Goal: Use online tool/utility: Utilize a website feature to perform a specific function

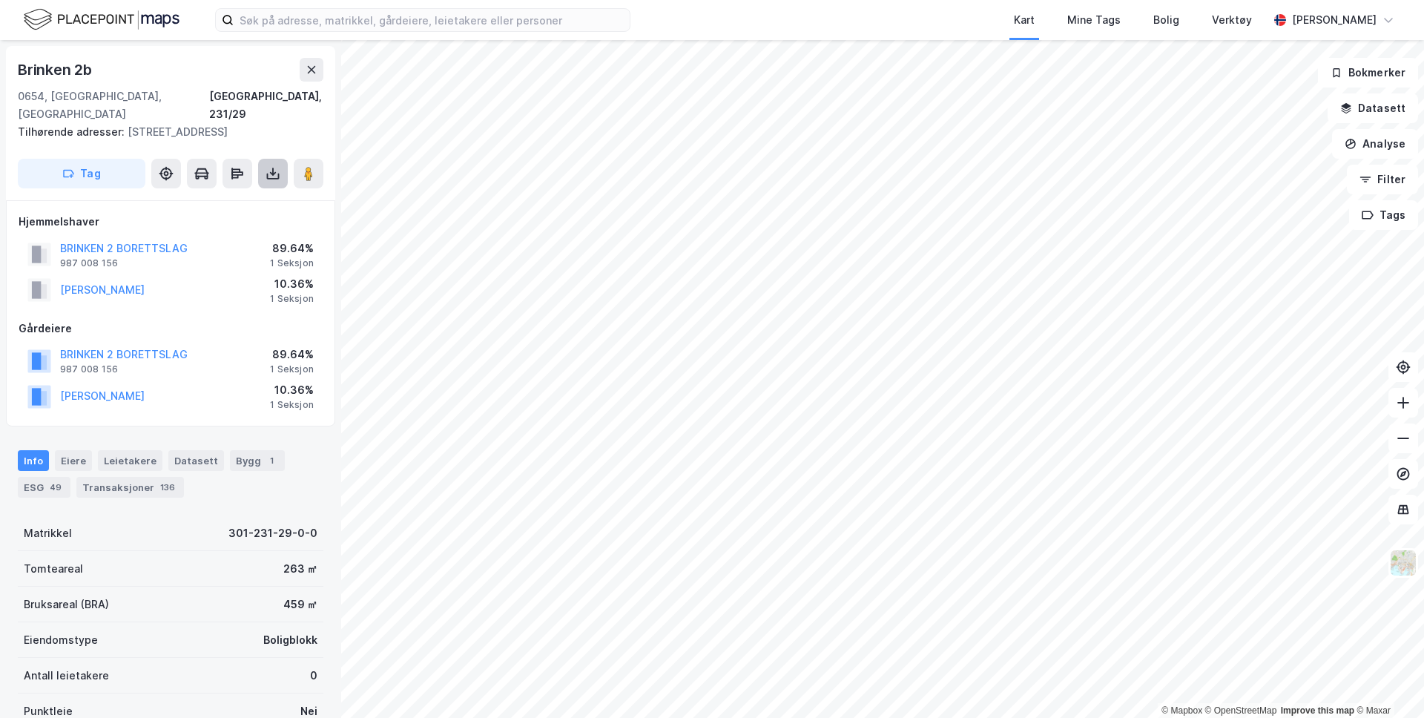
click at [272, 168] on icon at bounding box center [272, 172] width 1 height 8
click at [233, 197] on div "Last ned grunnbok" at bounding box center [199, 203] width 86 height 12
click at [307, 62] on button at bounding box center [312, 70] width 24 height 24
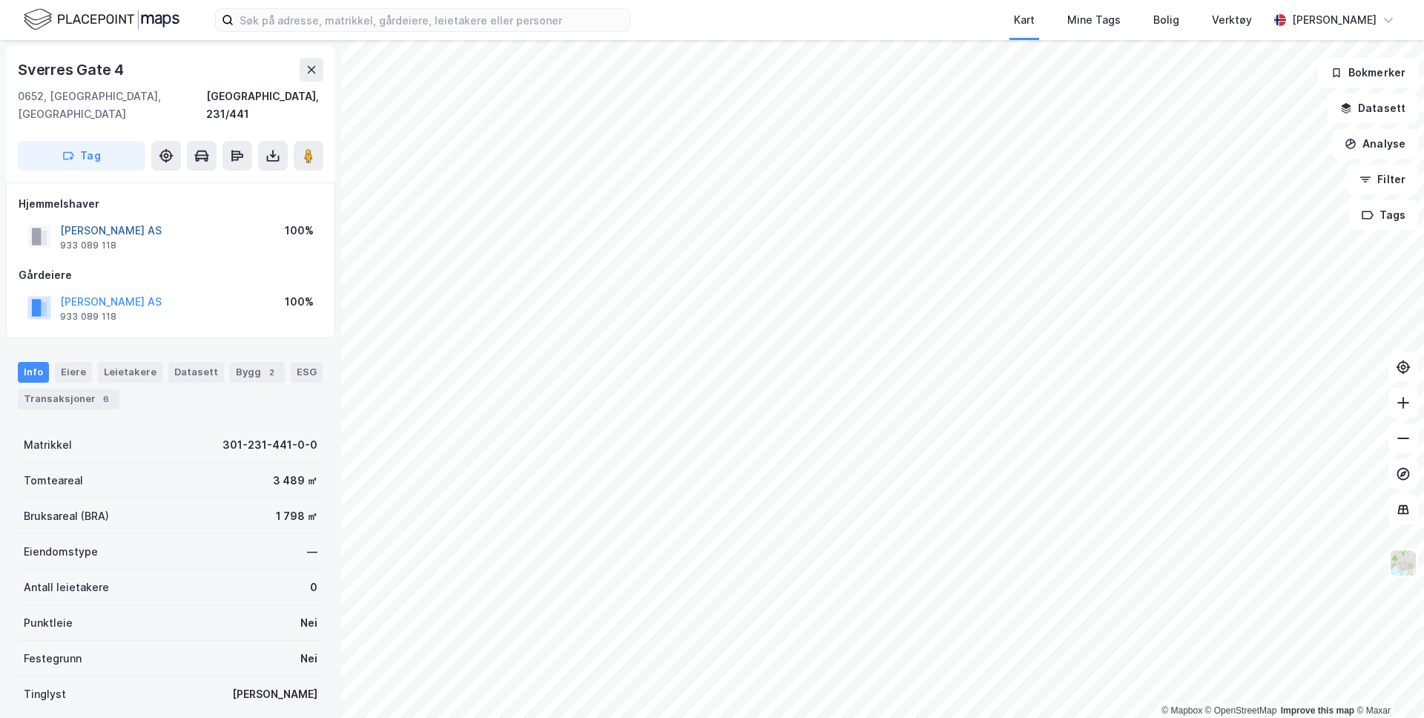
click at [0, 0] on button "[PERSON_NAME] AS" at bounding box center [0, 0] width 0 height 0
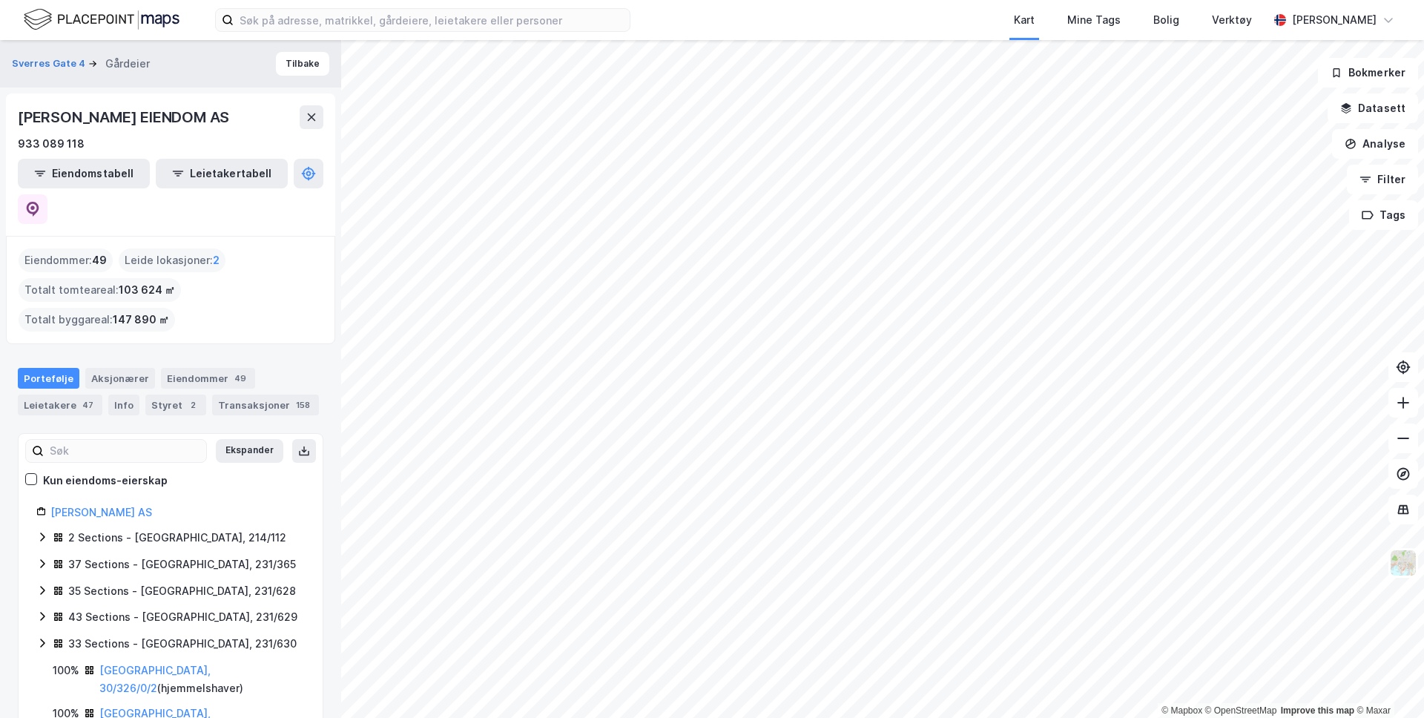
click at [79, 248] on div "Eiendommer : 49" at bounding box center [66, 260] width 94 height 24
click at [182, 368] on div "Eiendommer 49" at bounding box center [208, 378] width 94 height 21
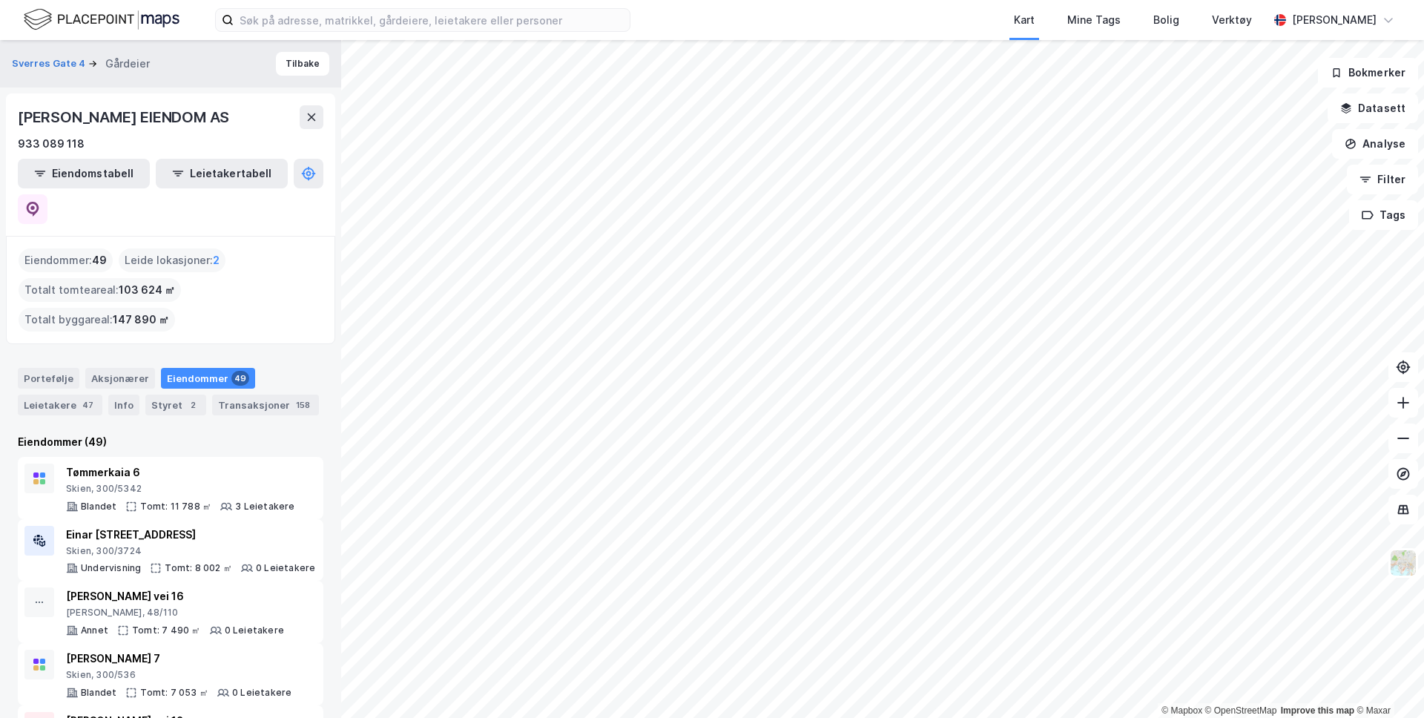
scroll to position [27, 0]
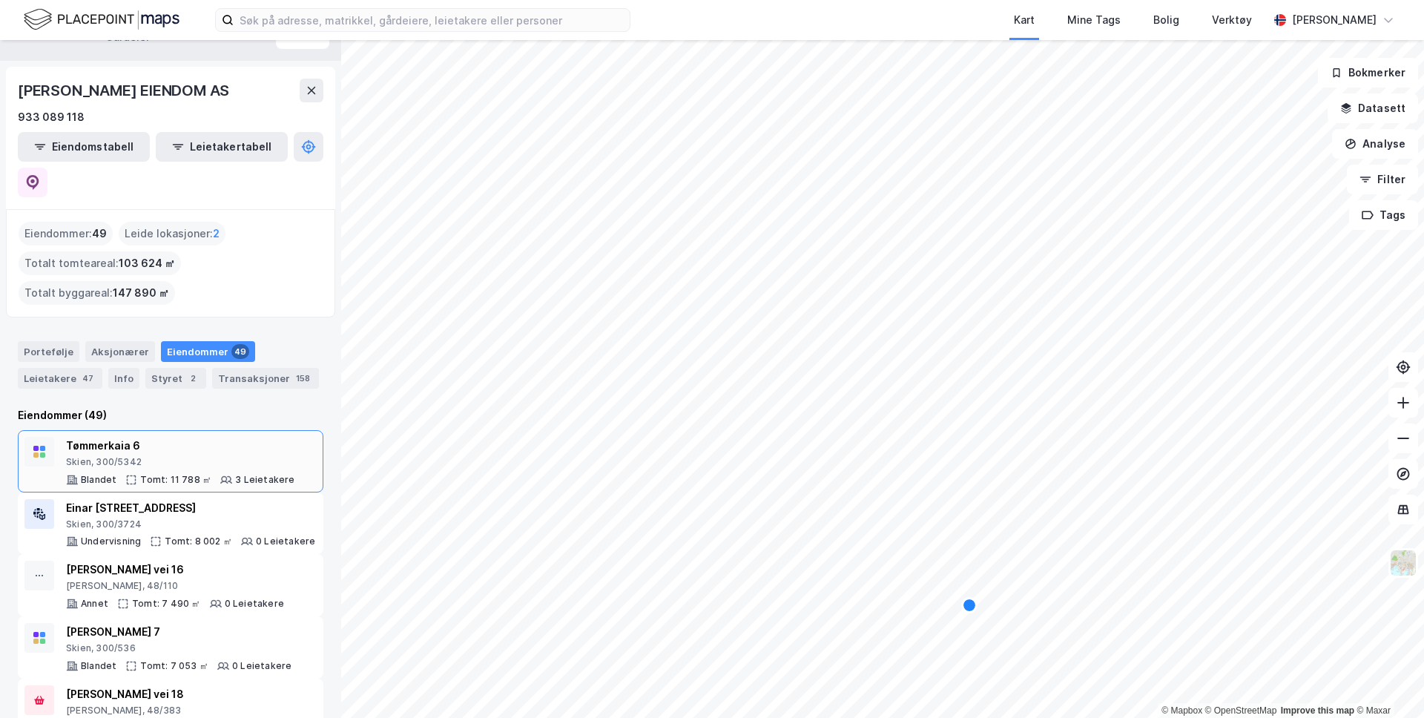
click at [134, 456] on div "Skien, 300/5342" at bounding box center [180, 462] width 229 height 12
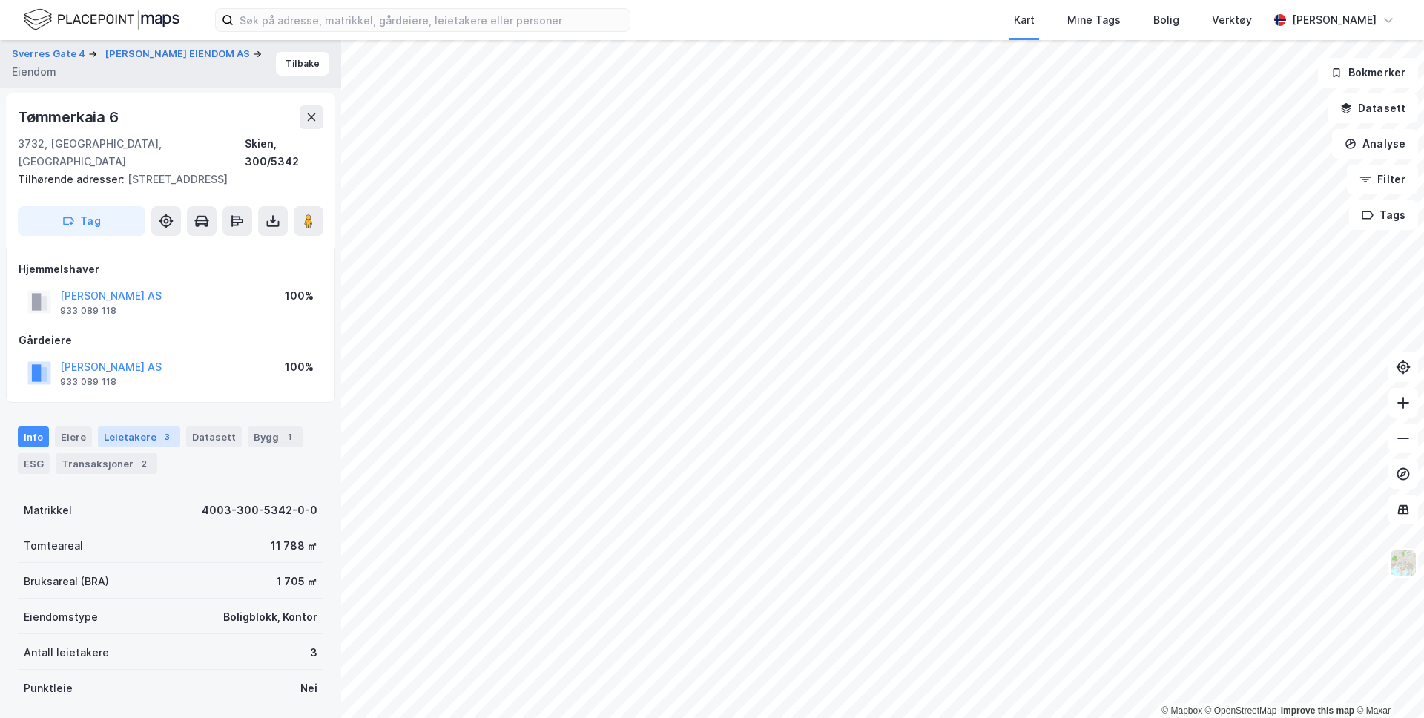
click at [159, 429] on div "3" at bounding box center [166, 436] width 15 height 15
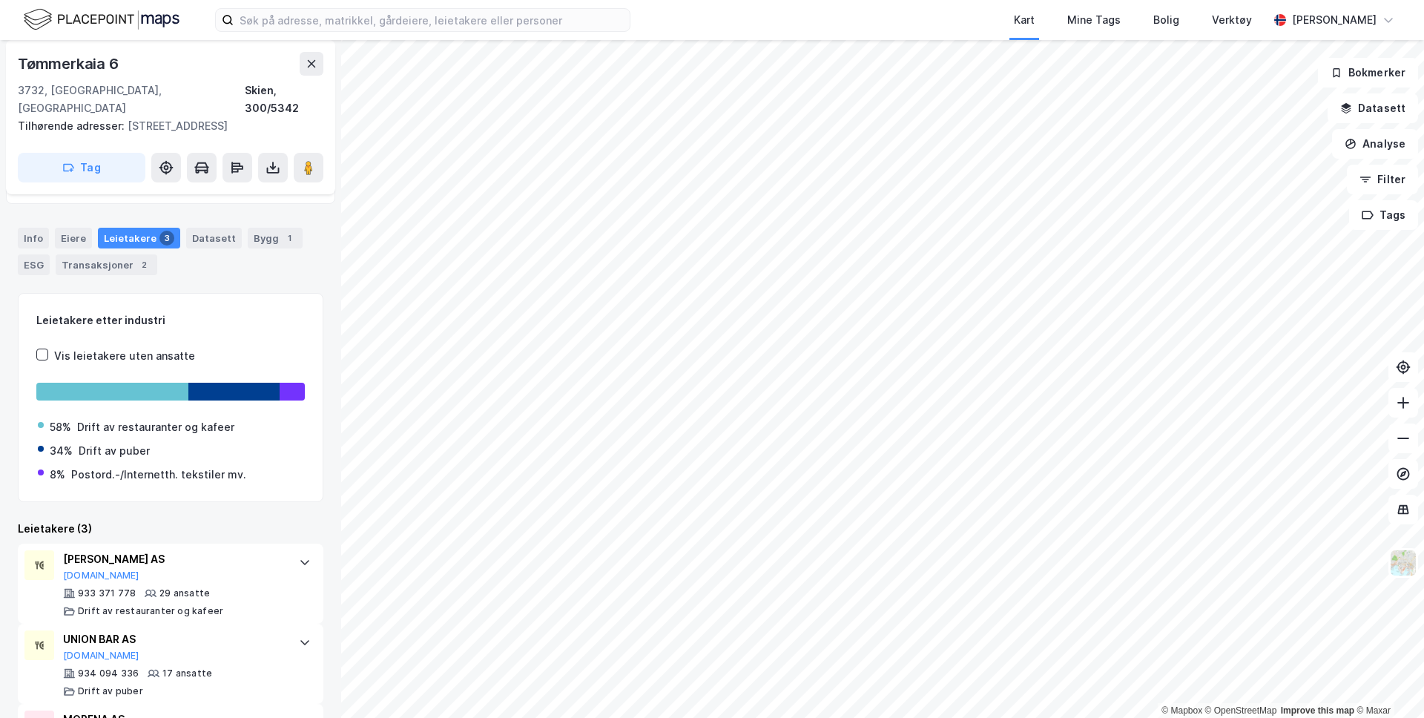
scroll to position [194, 0]
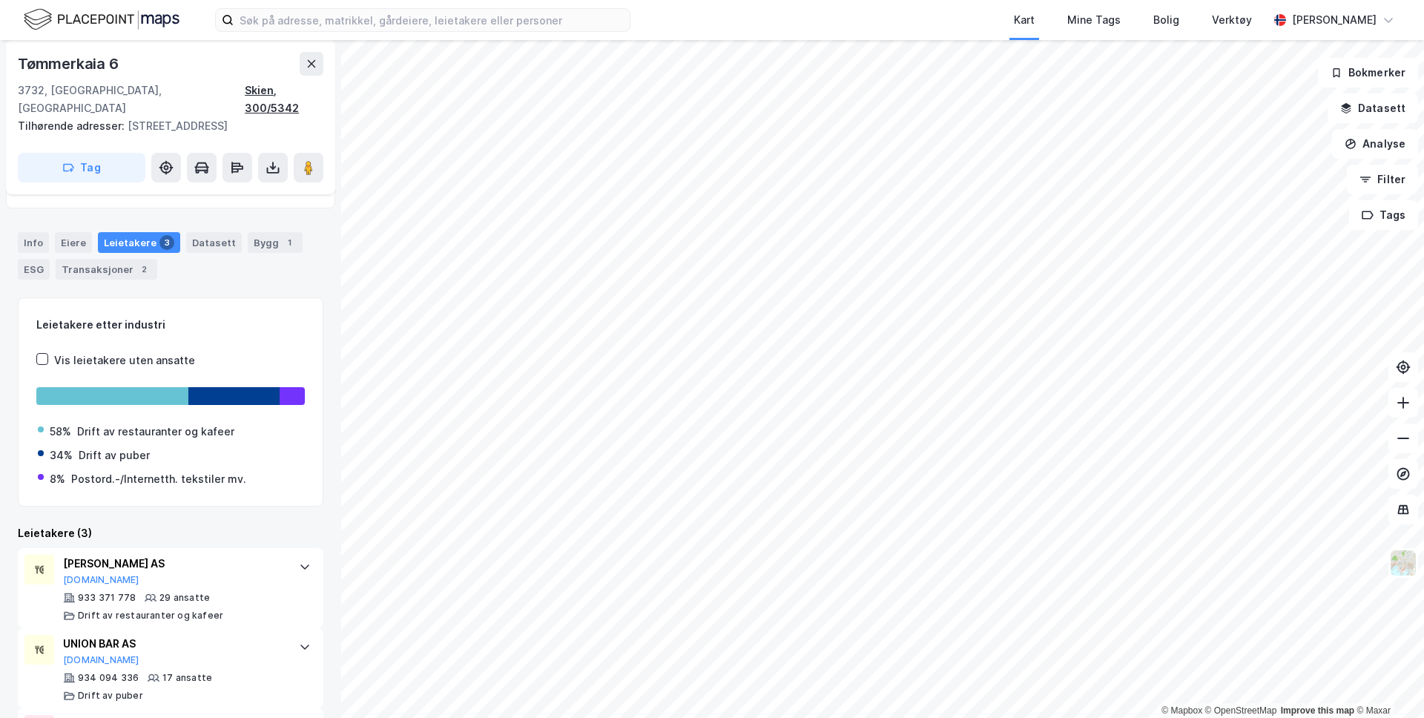
click at [310, 92] on div "Skien, 300/5342" at bounding box center [284, 100] width 79 height 36
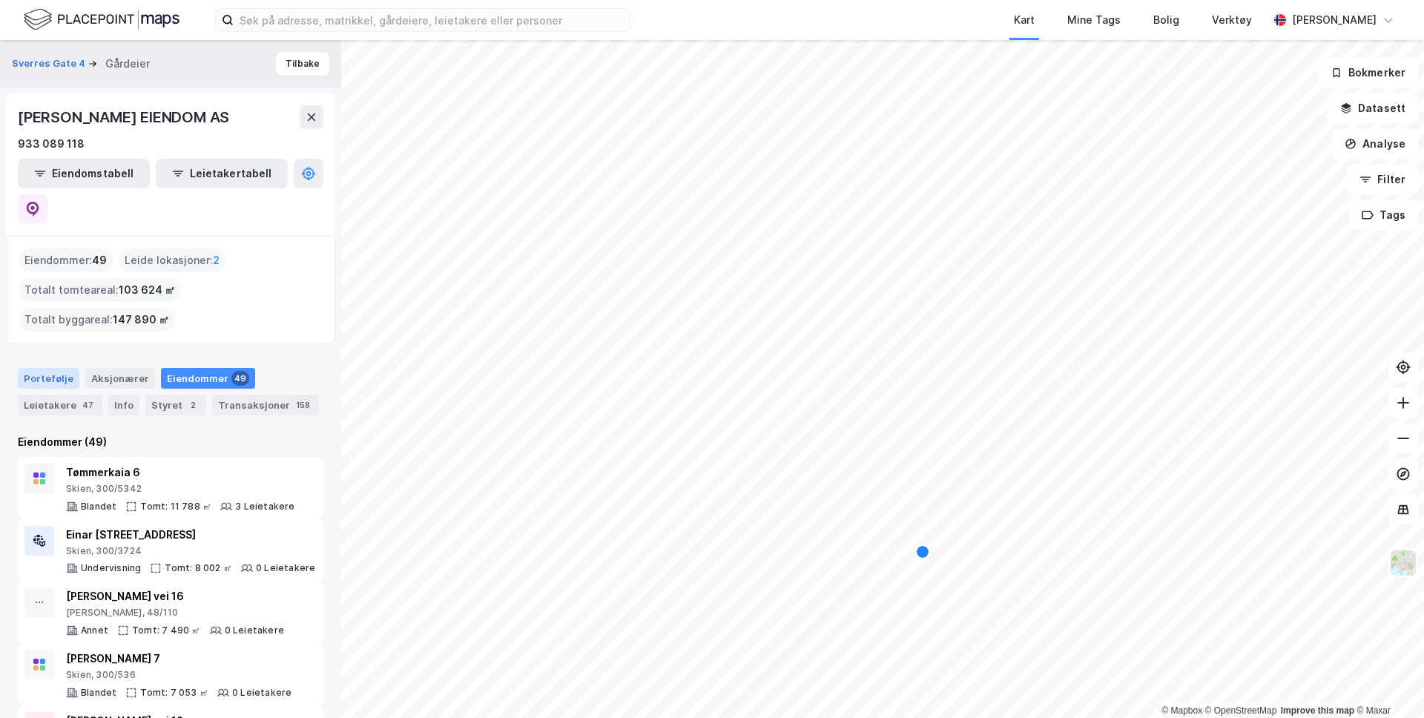
click at [50, 368] on div "Portefølje" at bounding box center [49, 378] width 62 height 21
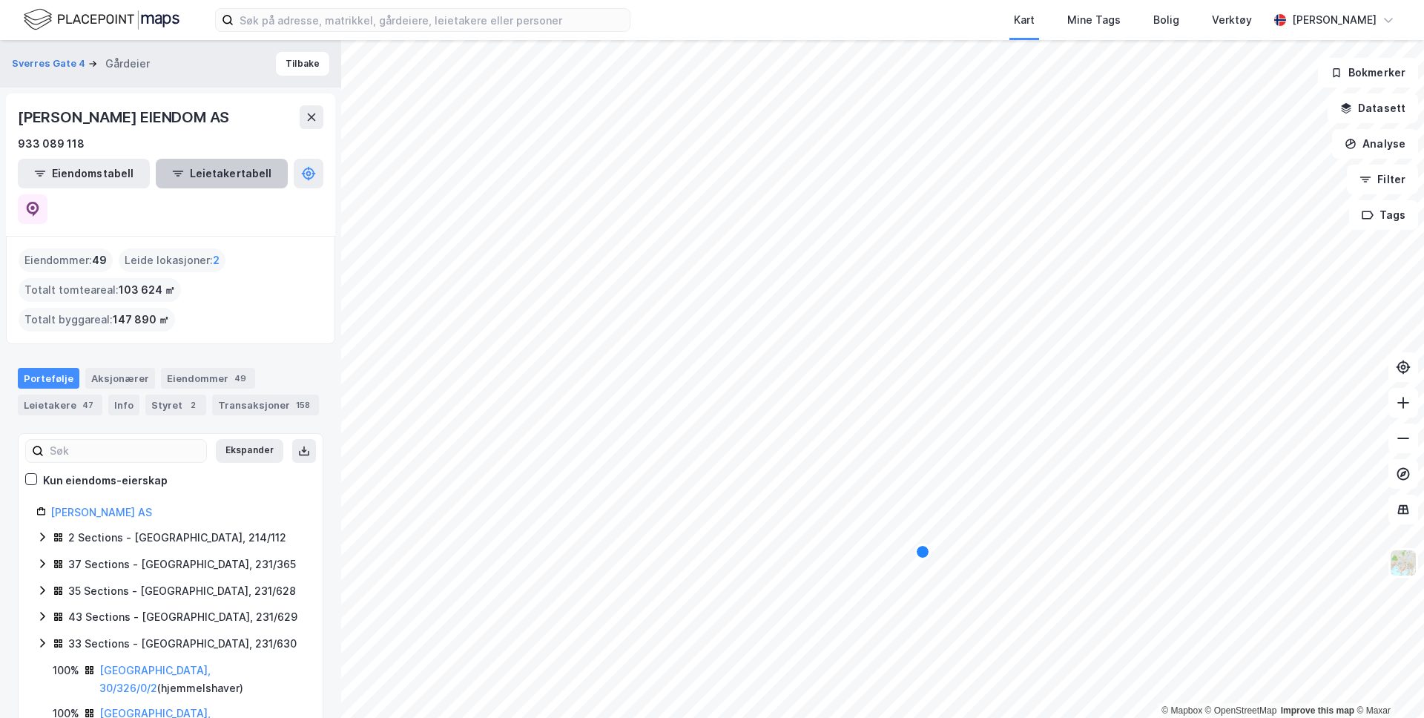
click at [219, 171] on button "Leietakertabell" at bounding box center [222, 174] width 132 height 30
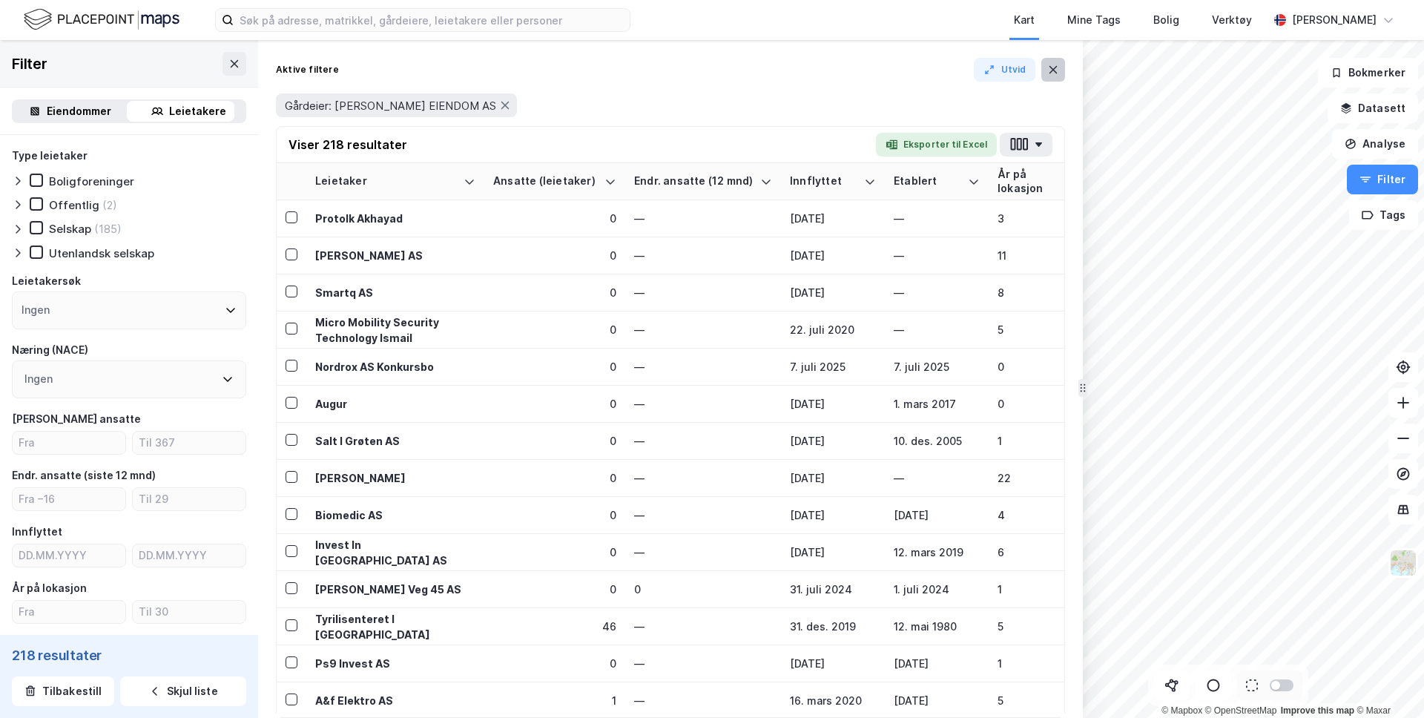
click at [1057, 70] on icon at bounding box center [1053, 70] width 12 height 12
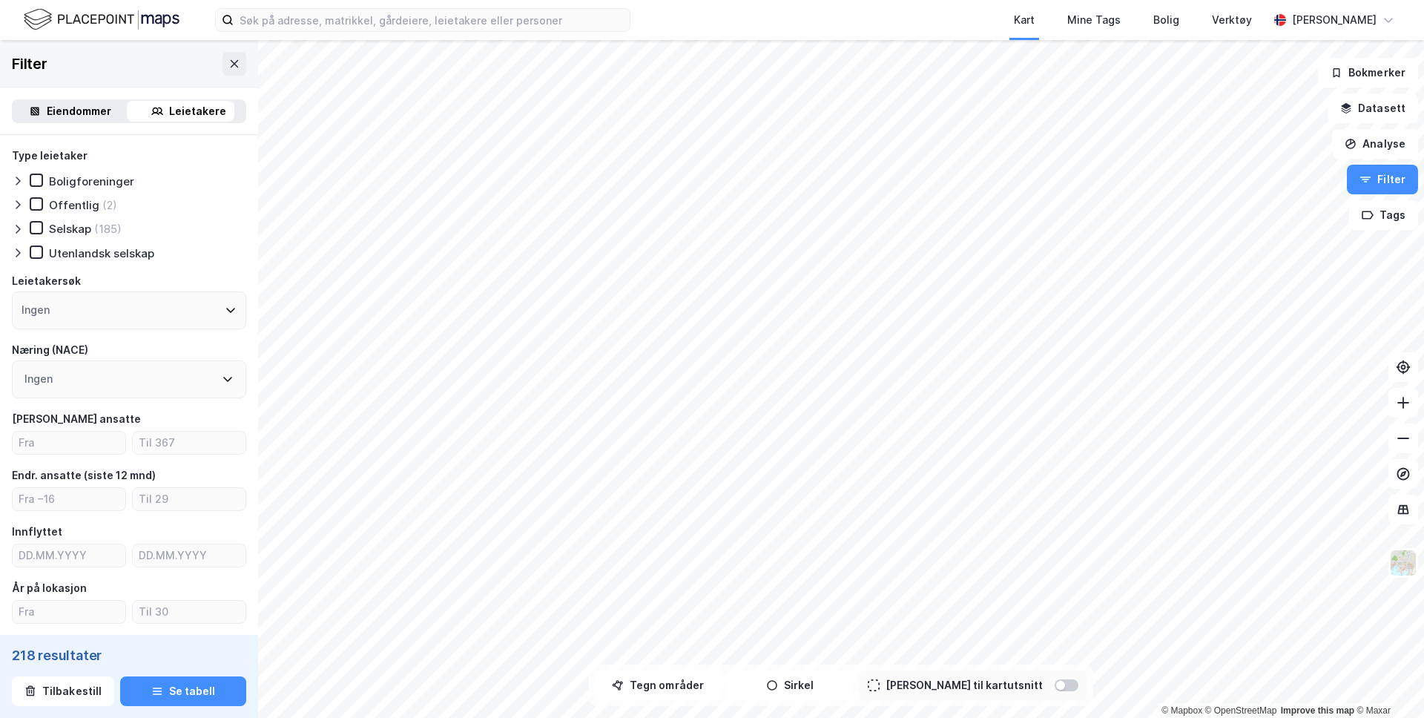
click at [70, 115] on div "Eiendommer" at bounding box center [79, 111] width 65 height 18
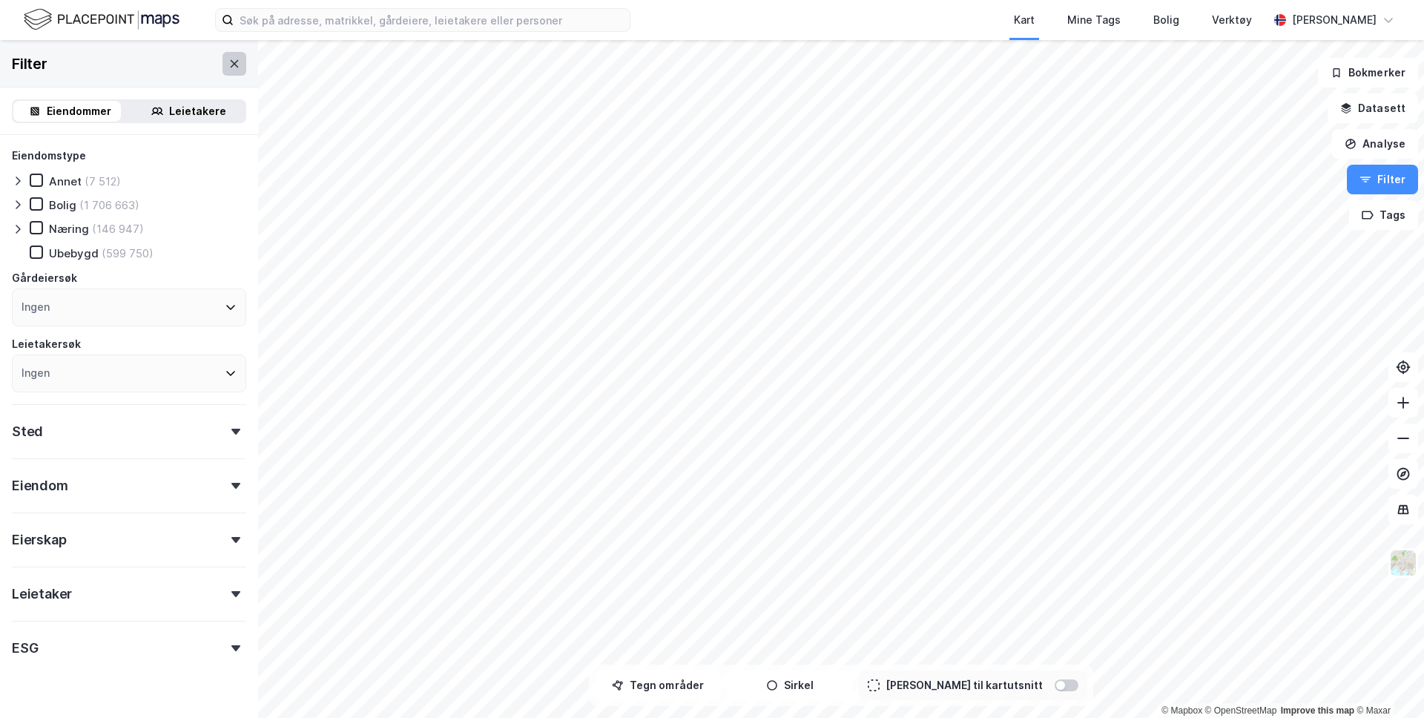
click at [228, 63] on icon at bounding box center [234, 64] width 12 height 12
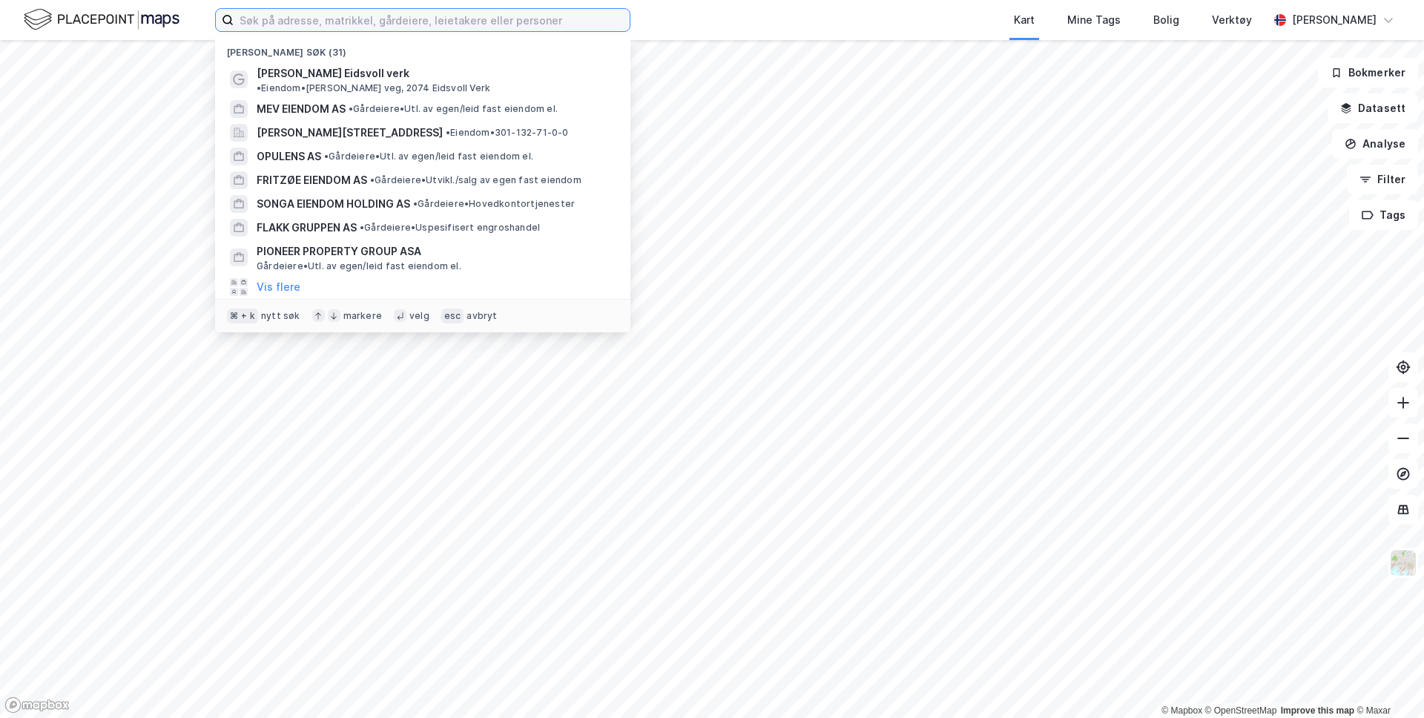
click at [337, 19] on input at bounding box center [432, 20] width 396 height 22
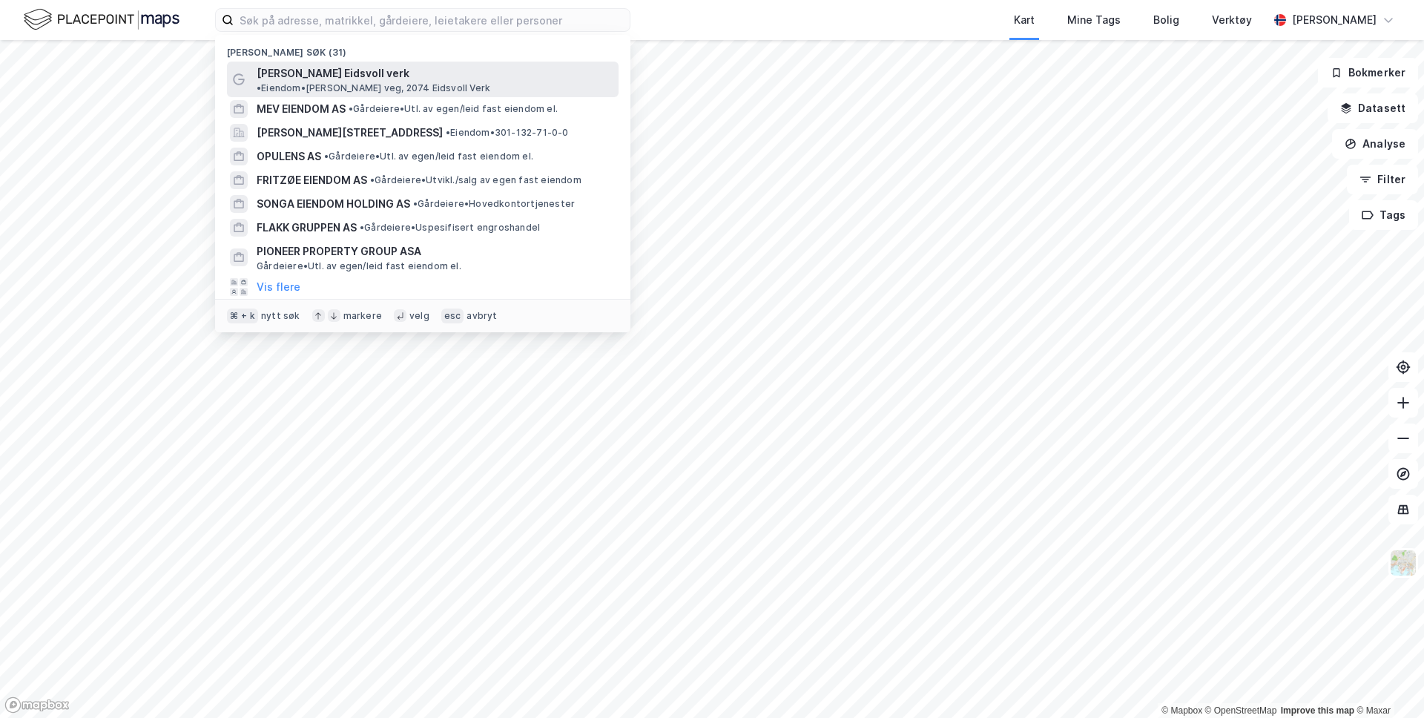
click at [326, 70] on span "[PERSON_NAME] Eidsvoll verk" at bounding box center [333, 74] width 153 height 18
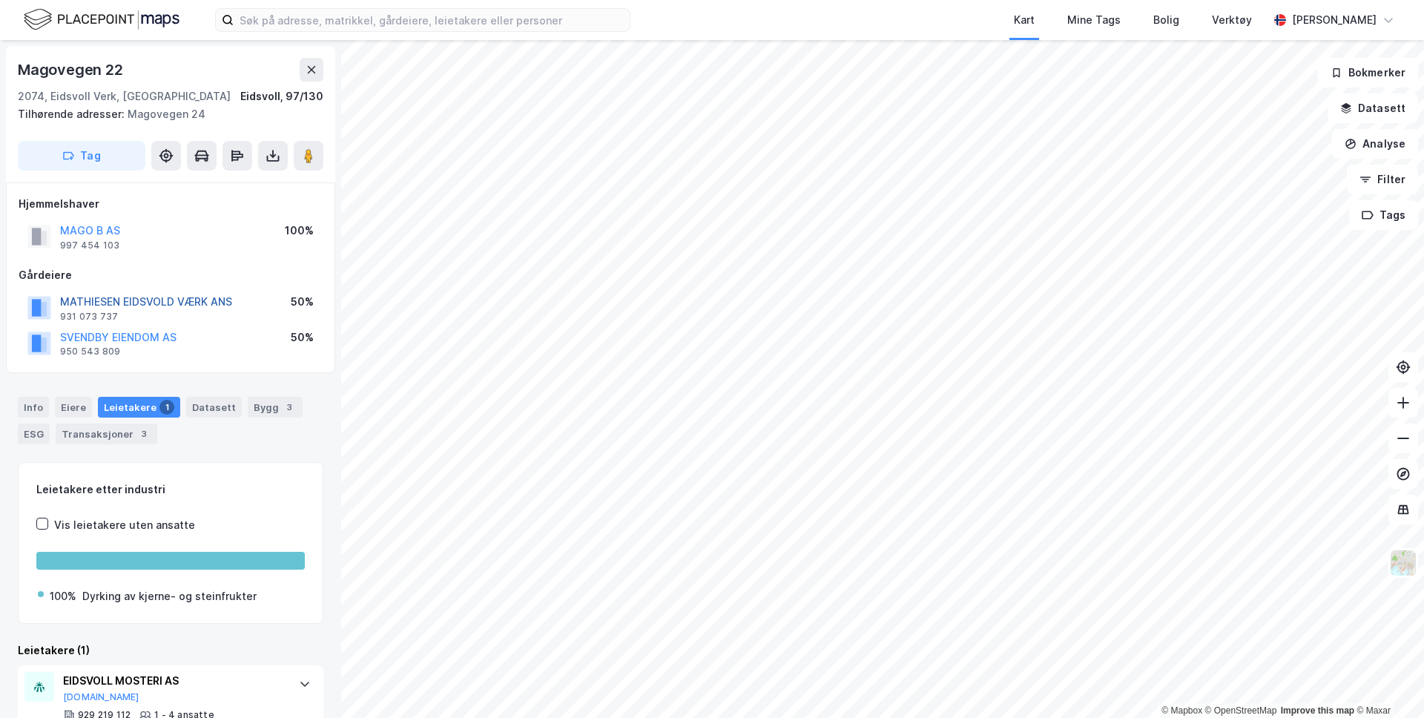
click at [0, 0] on button "MATHIESEN EIDSVOLD VÆRK ANS" at bounding box center [0, 0] width 0 height 0
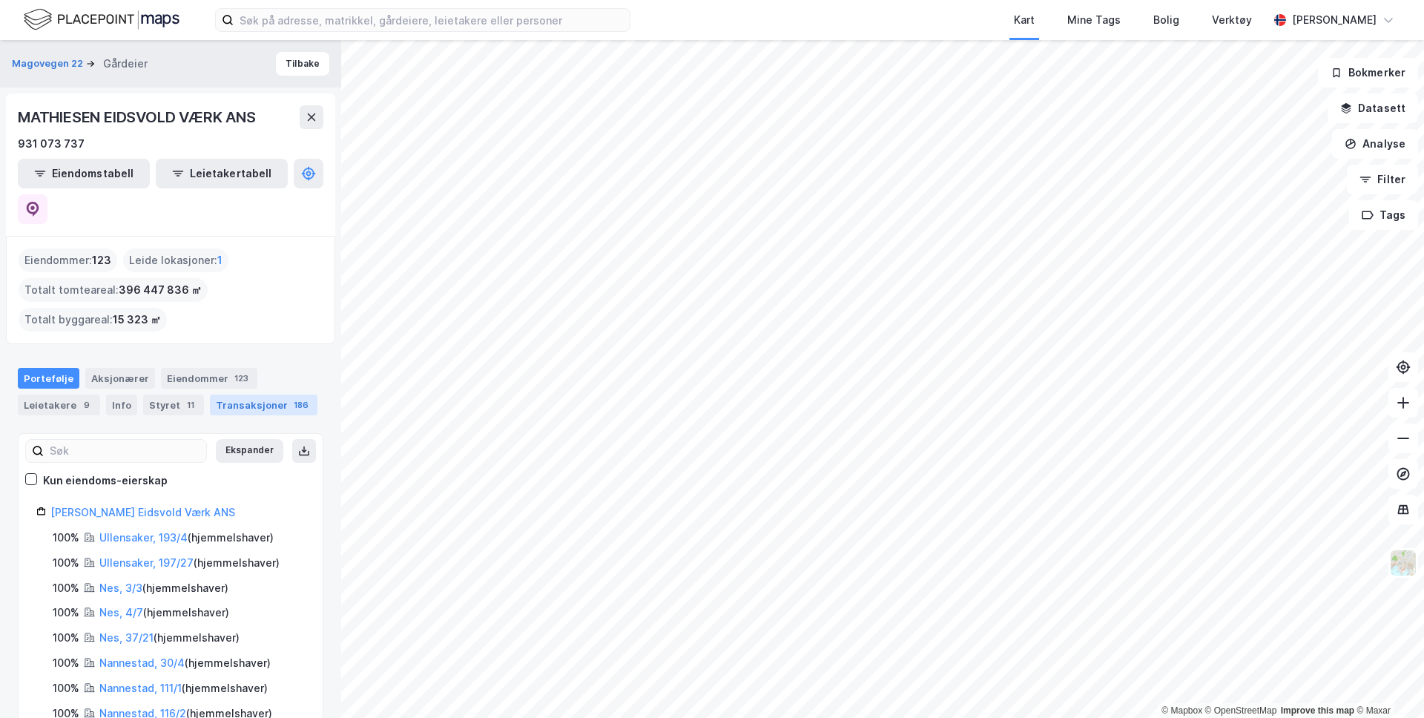
click at [291, 397] on div "186" at bounding box center [301, 404] width 21 height 15
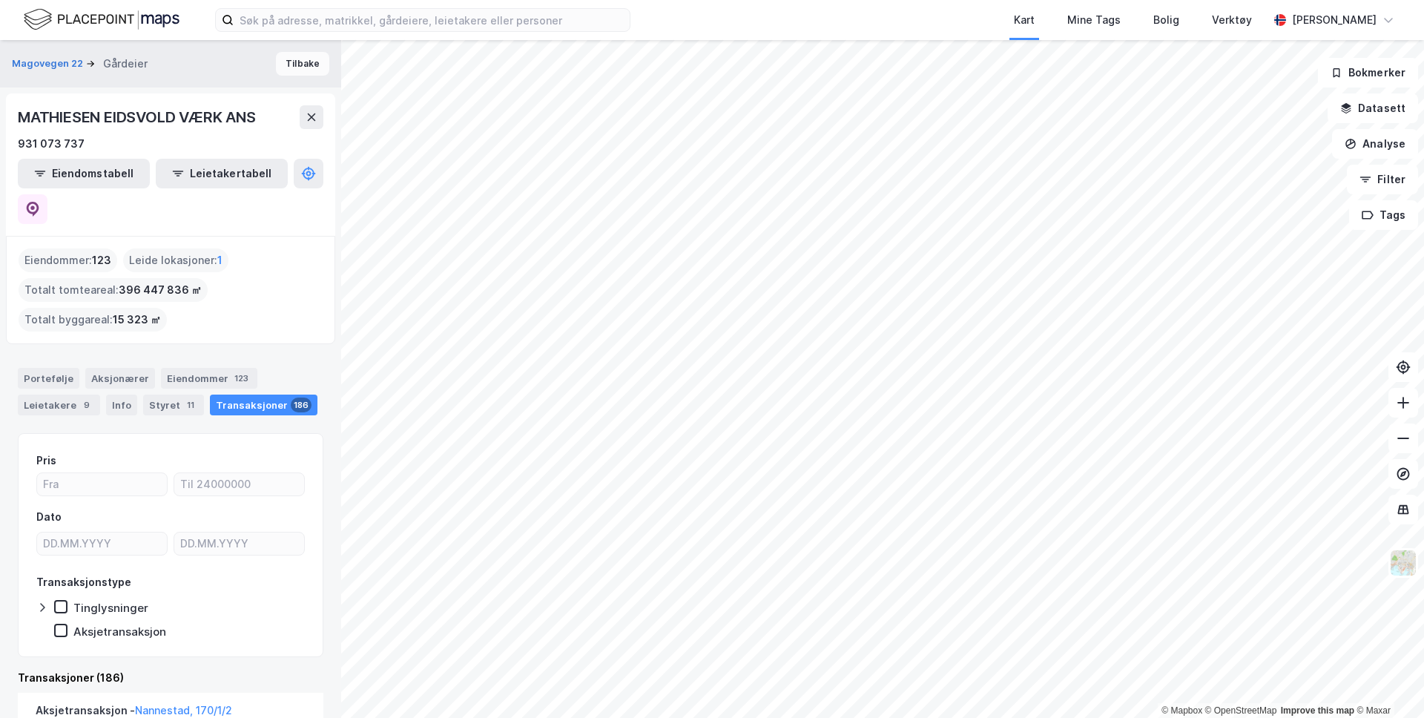
click at [283, 64] on button "Tilbake" at bounding box center [302, 64] width 53 height 24
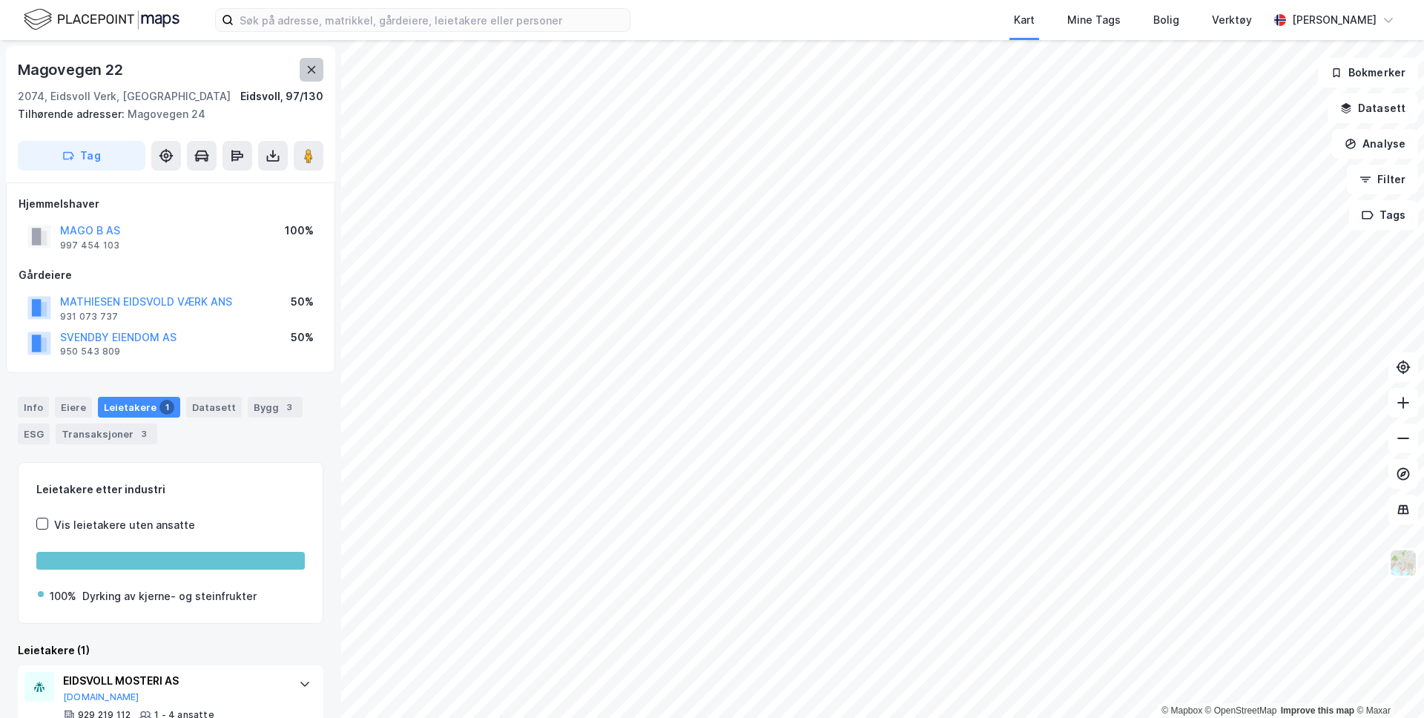
click at [311, 74] on icon at bounding box center [312, 70] width 12 height 12
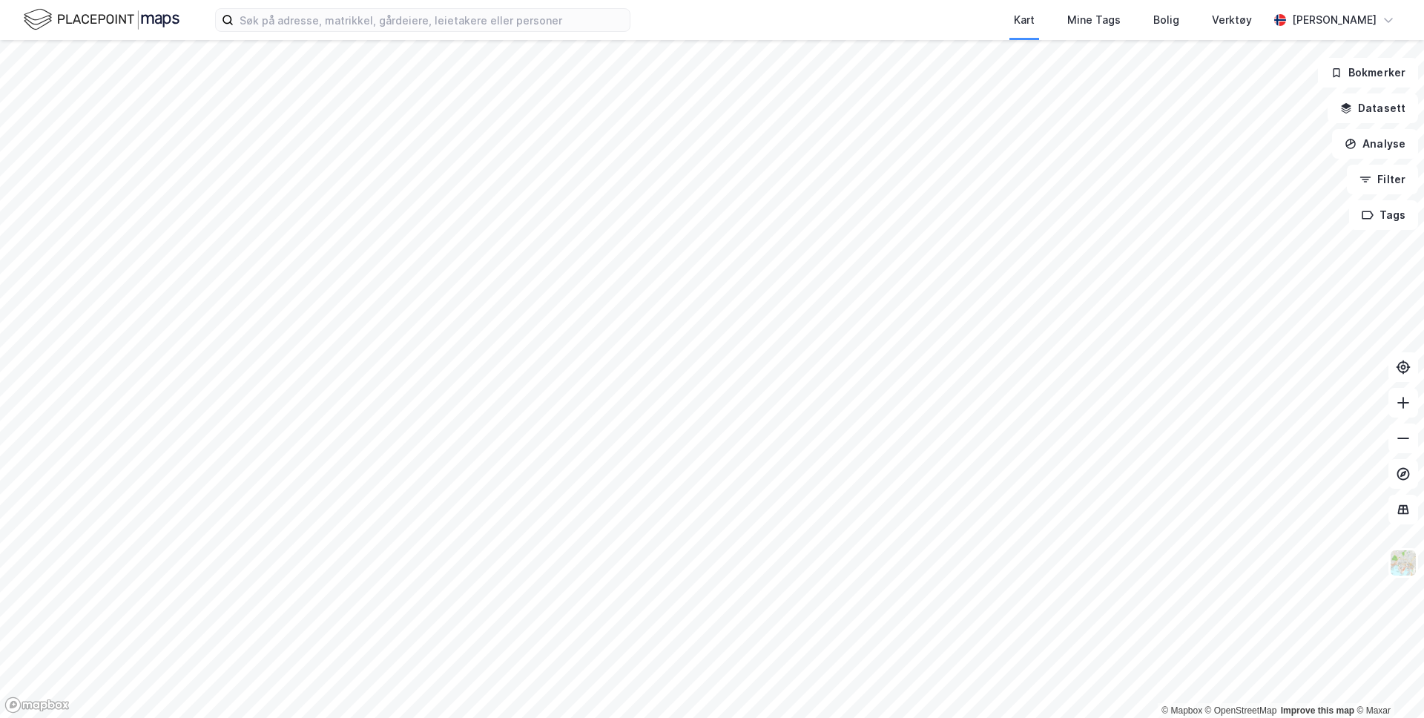
click at [78, 20] on img at bounding box center [102, 20] width 156 height 26
click at [1402, 110] on button "Datasett" at bounding box center [1372, 108] width 90 height 30
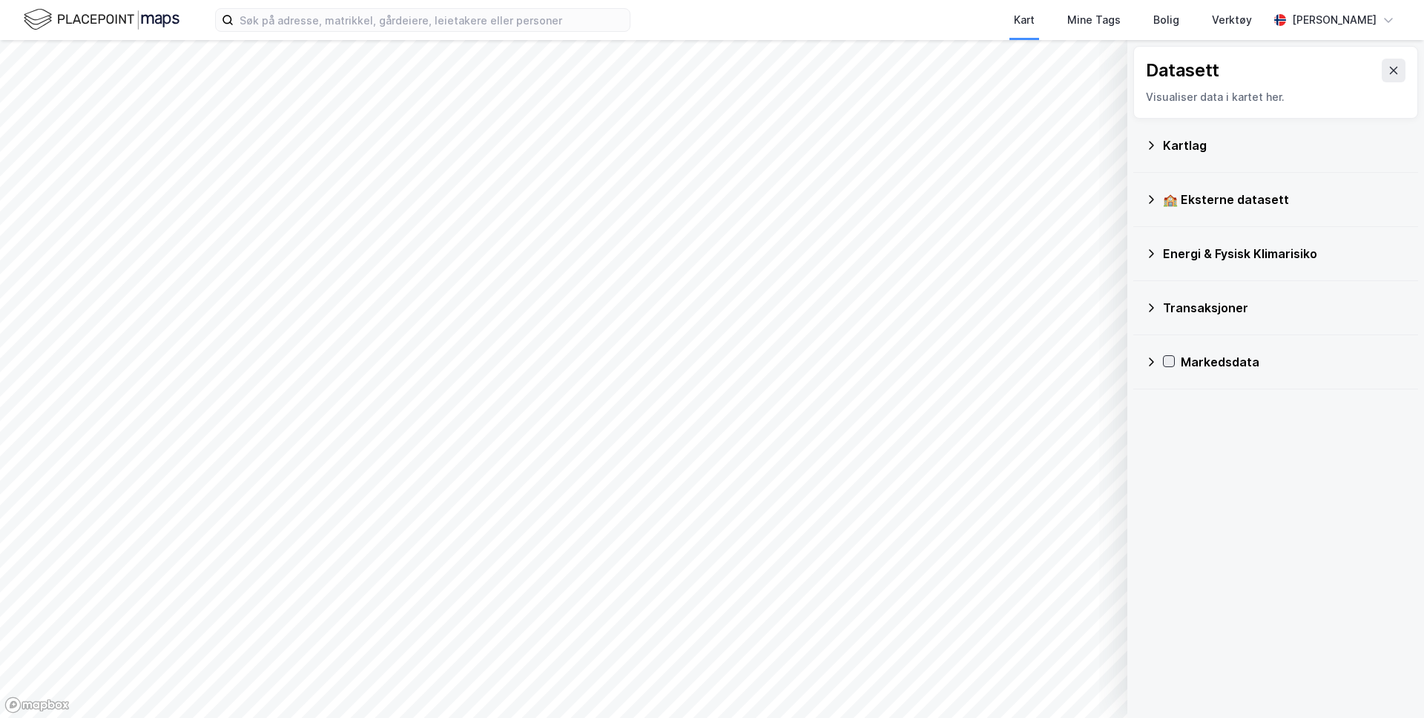
click at [1170, 358] on icon at bounding box center [1169, 361] width 10 height 10
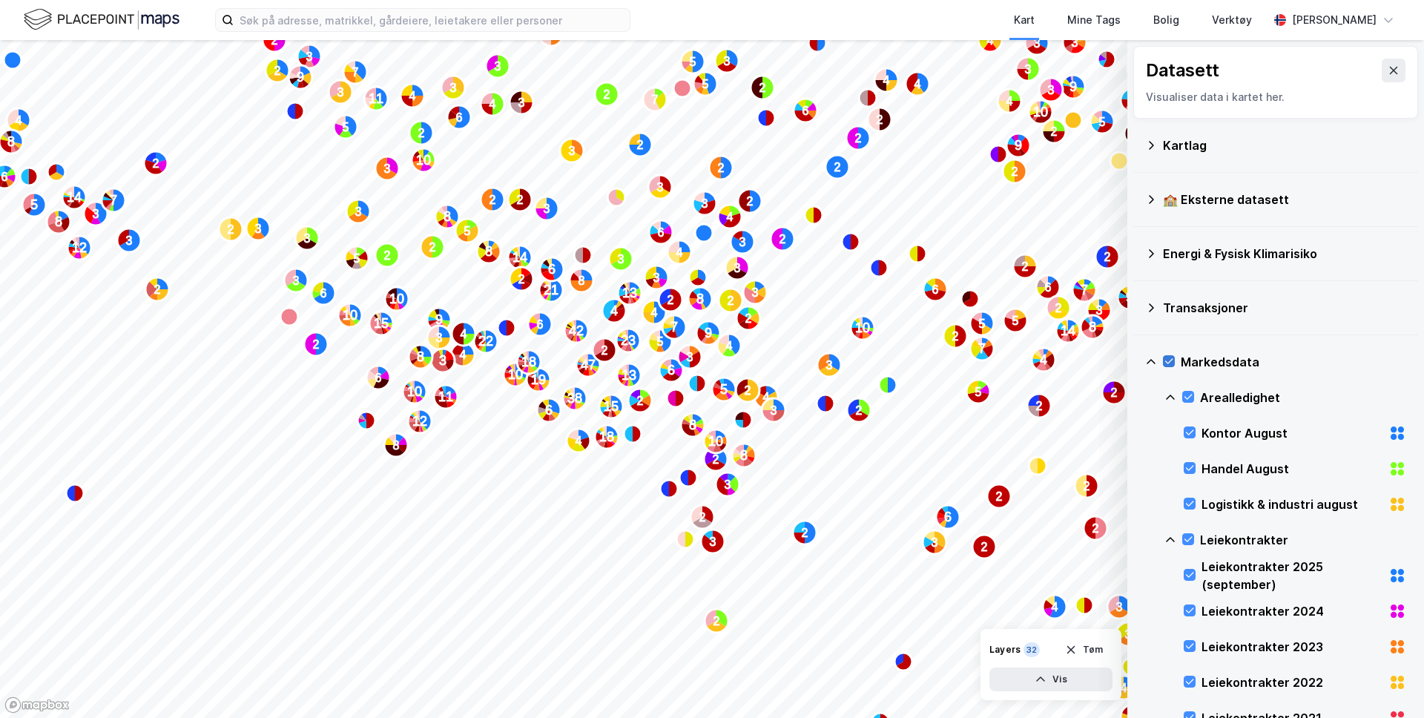
click at [1167, 357] on icon at bounding box center [1169, 361] width 10 height 10
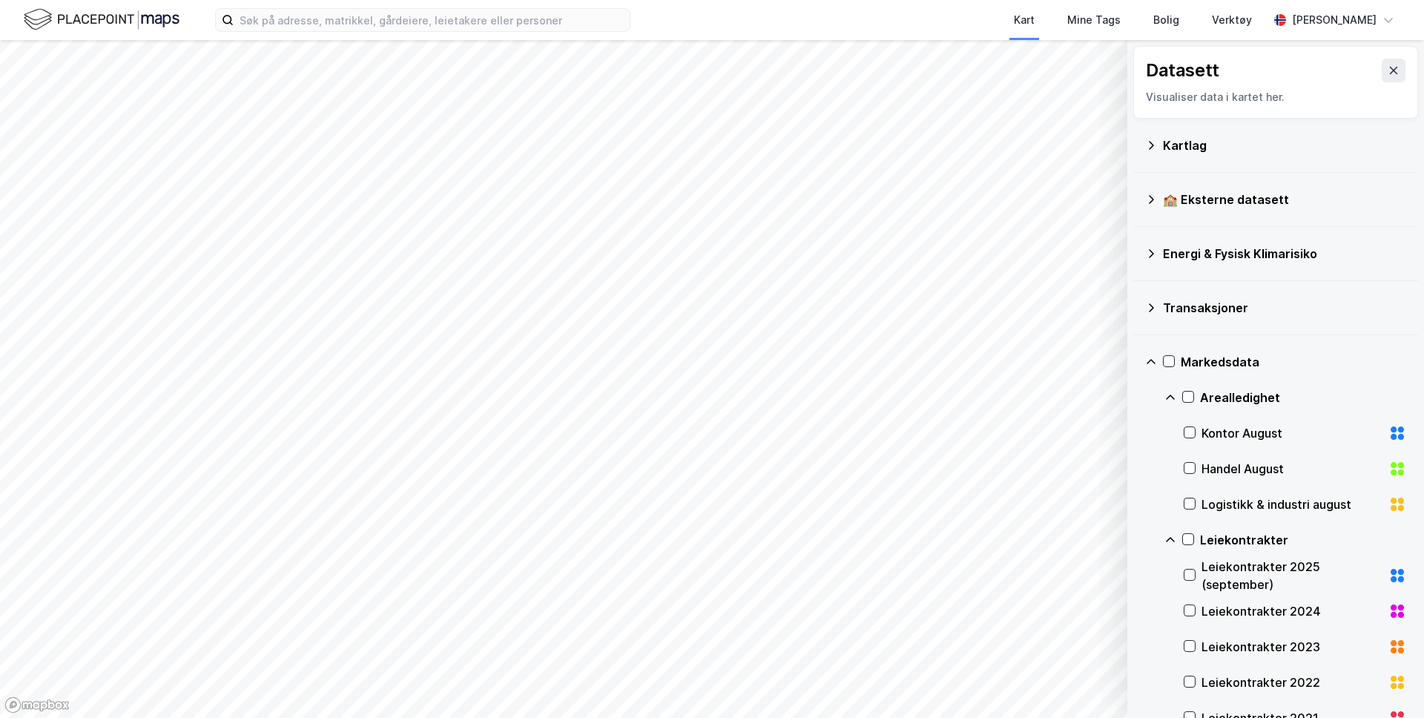
click at [1149, 360] on icon at bounding box center [1150, 361] width 9 height 5
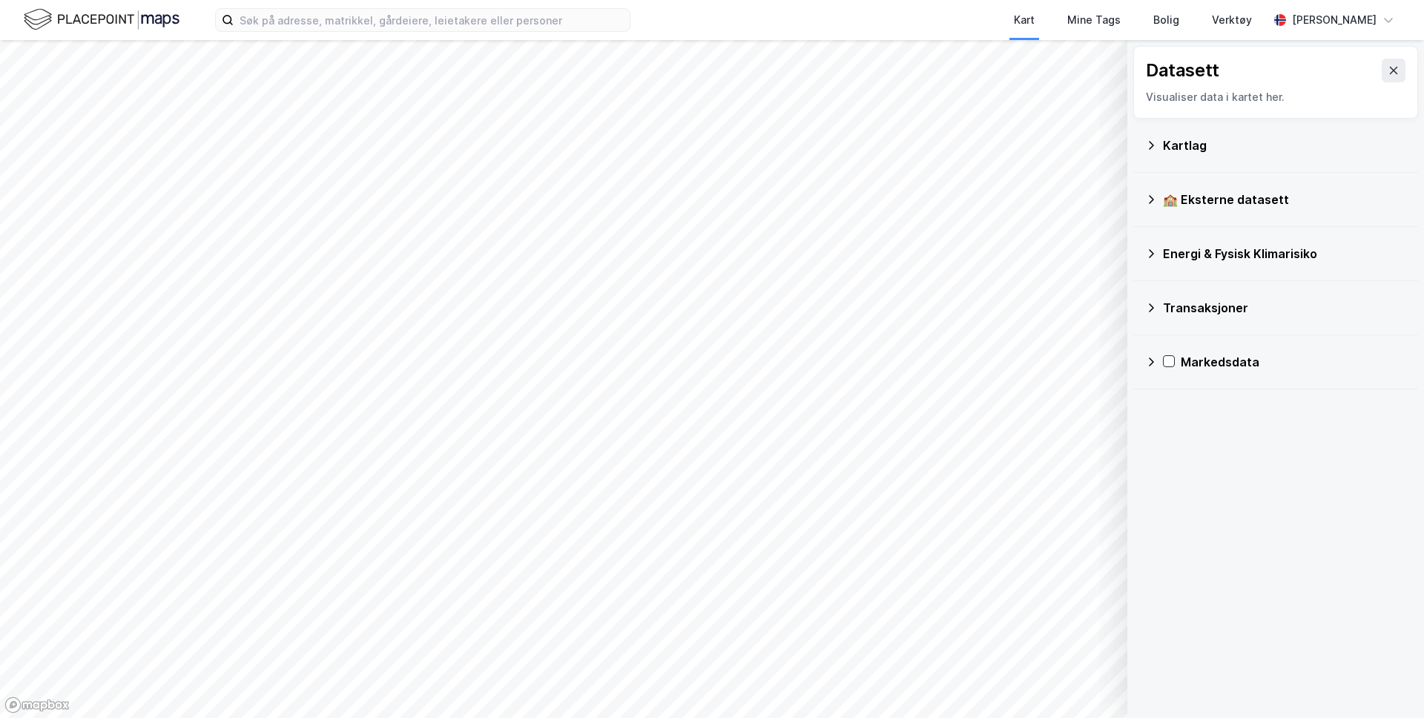
click at [1175, 145] on div "Kartlag" at bounding box center [1284, 145] width 243 height 18
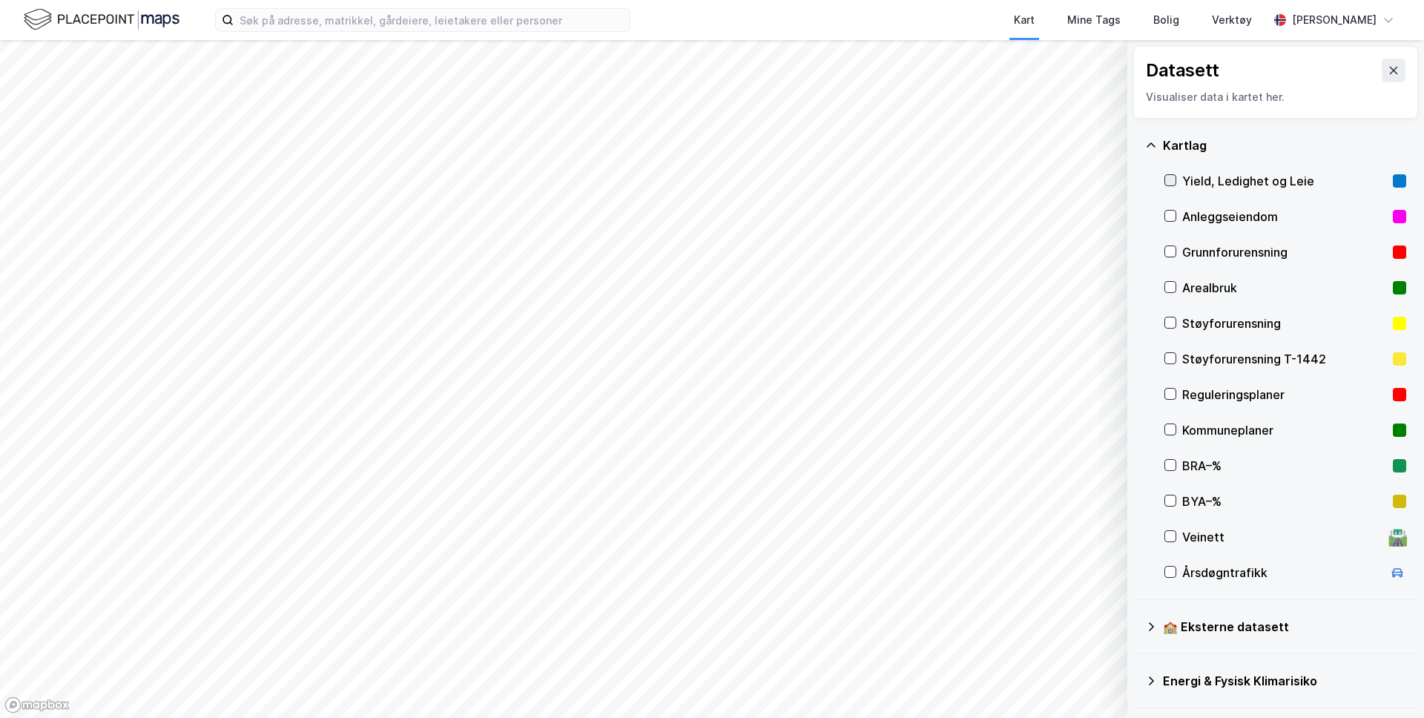
click at [1169, 183] on icon at bounding box center [1170, 180] width 10 height 10
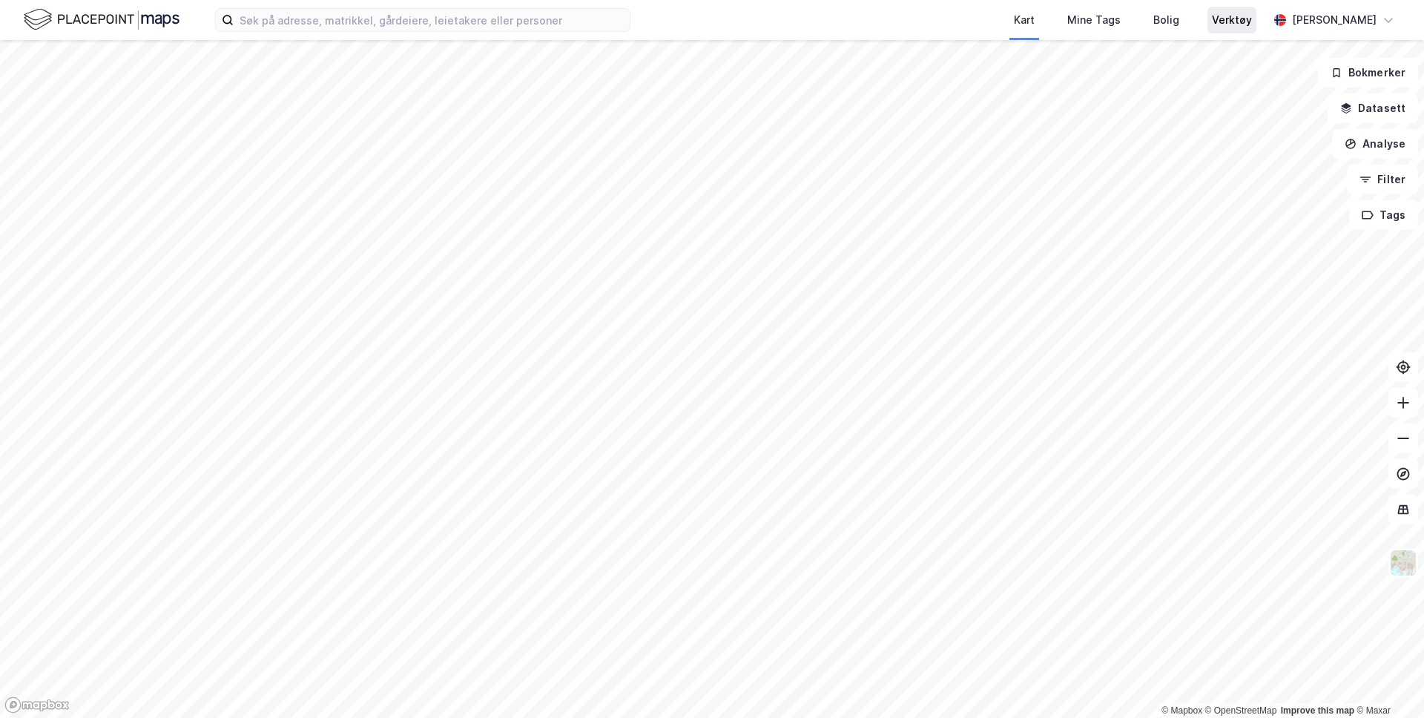
click at [1227, 26] on div "Verktøy" at bounding box center [1232, 20] width 40 height 18
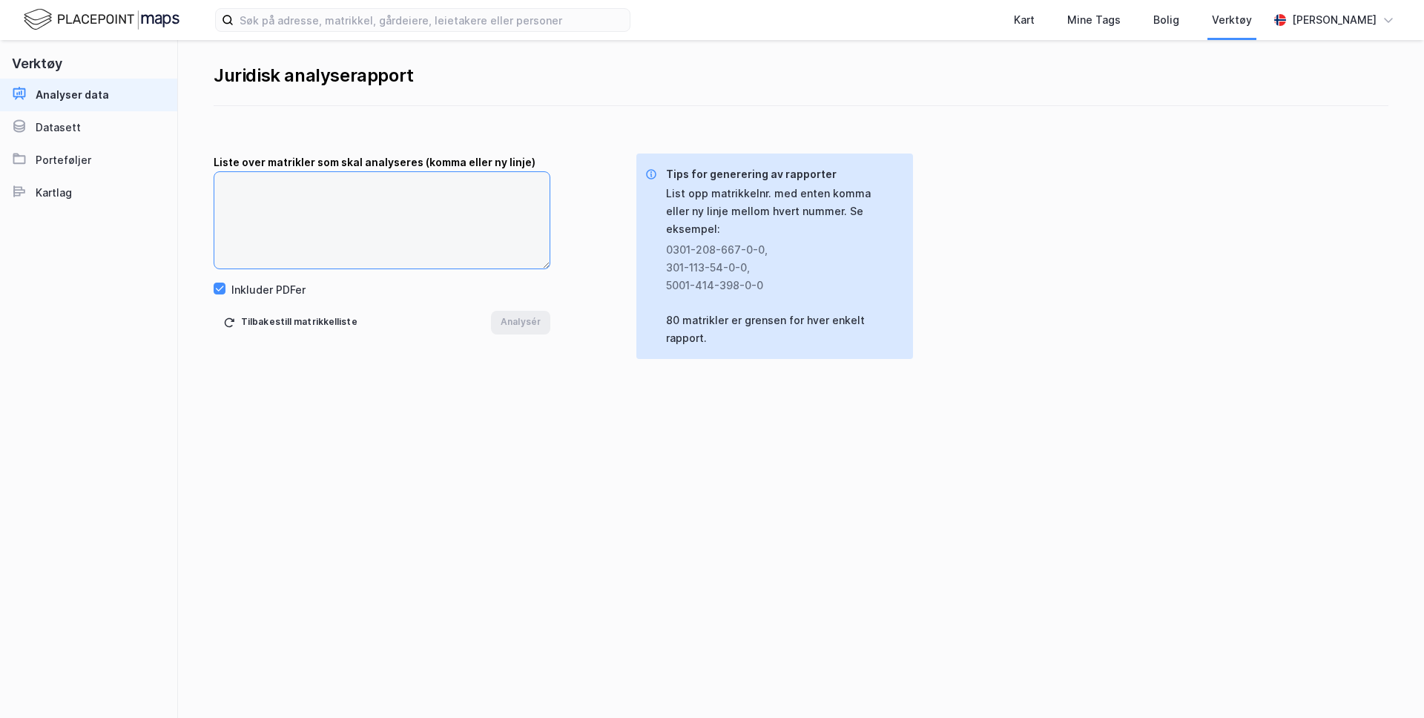
click at [316, 193] on textarea at bounding box center [381, 220] width 335 height 96
paste textarea "4003-300-5342-0-0"
type textarea "4003-300-5342-0-0"
click at [512, 323] on button "Analysér" at bounding box center [520, 323] width 59 height 24
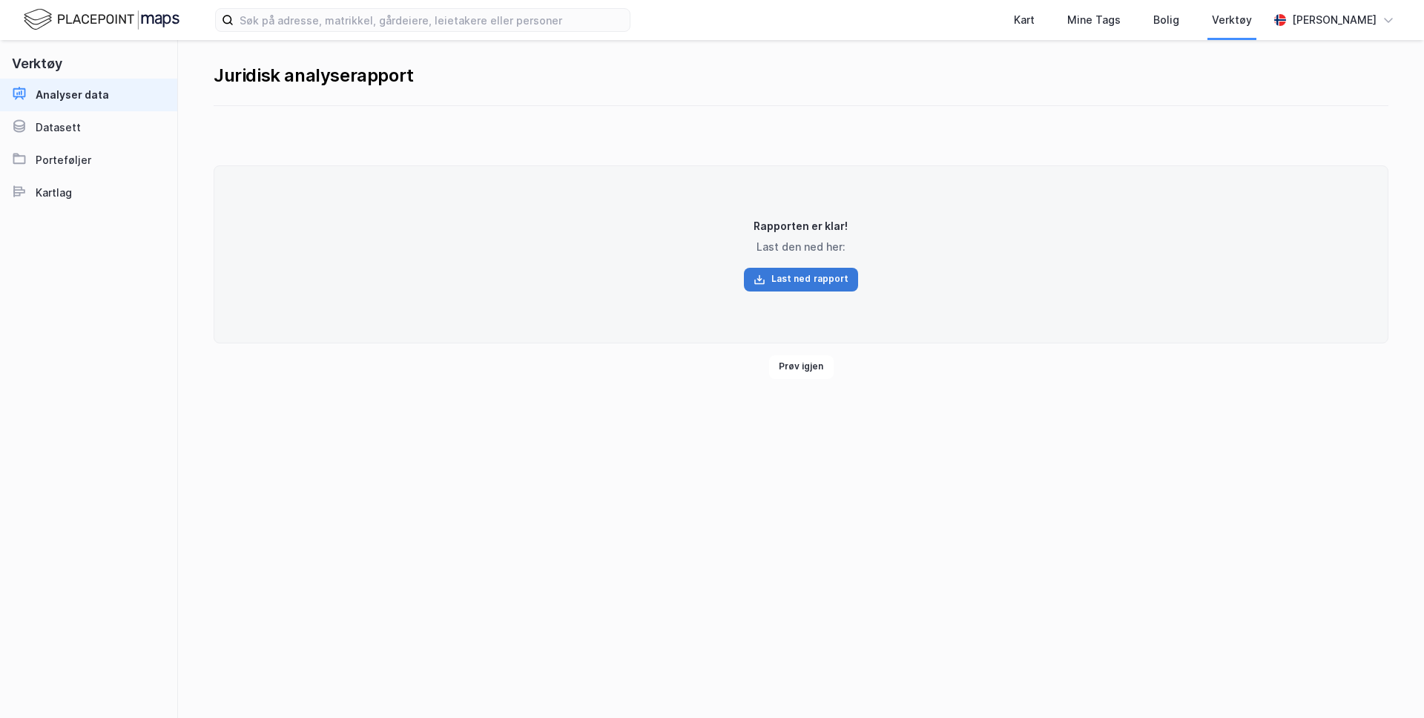
click at [802, 283] on button "Last ned rapport" at bounding box center [801, 280] width 115 height 24
